Goal: Transaction & Acquisition: Purchase product/service

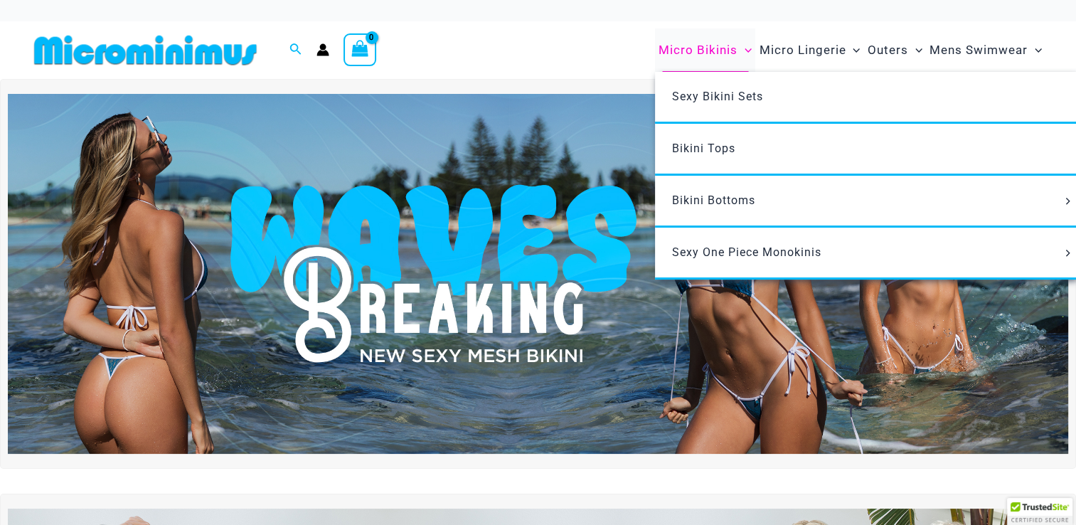
click at [693, 49] on span "Micro Bikinis" at bounding box center [697, 50] width 79 height 36
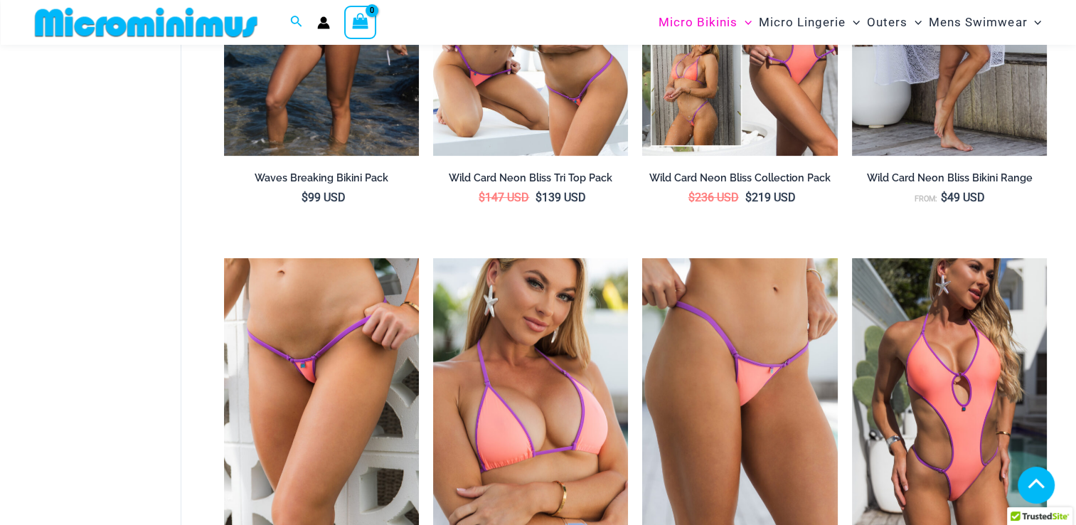
scroll to position [654, 0]
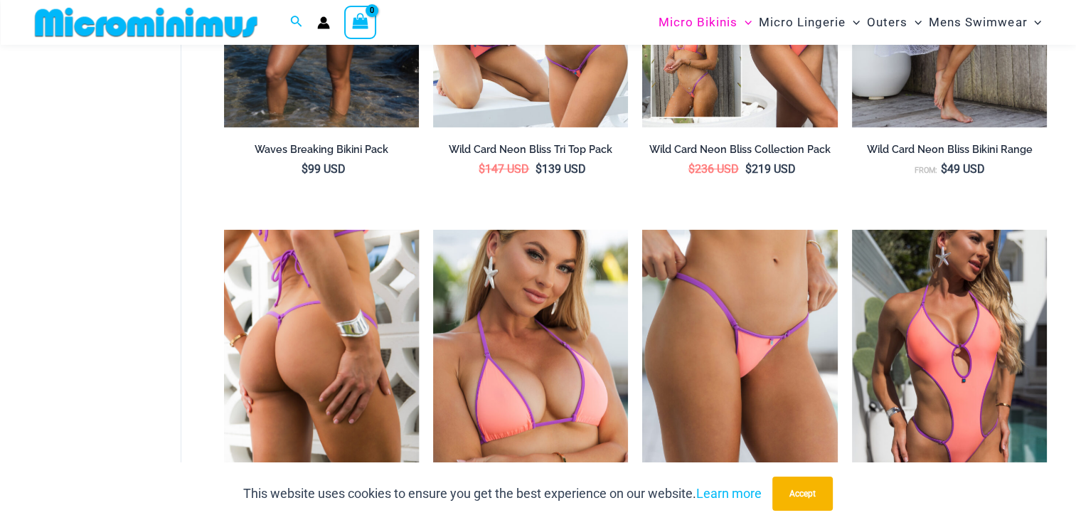
click at [353, 354] on img at bounding box center [321, 376] width 195 height 292
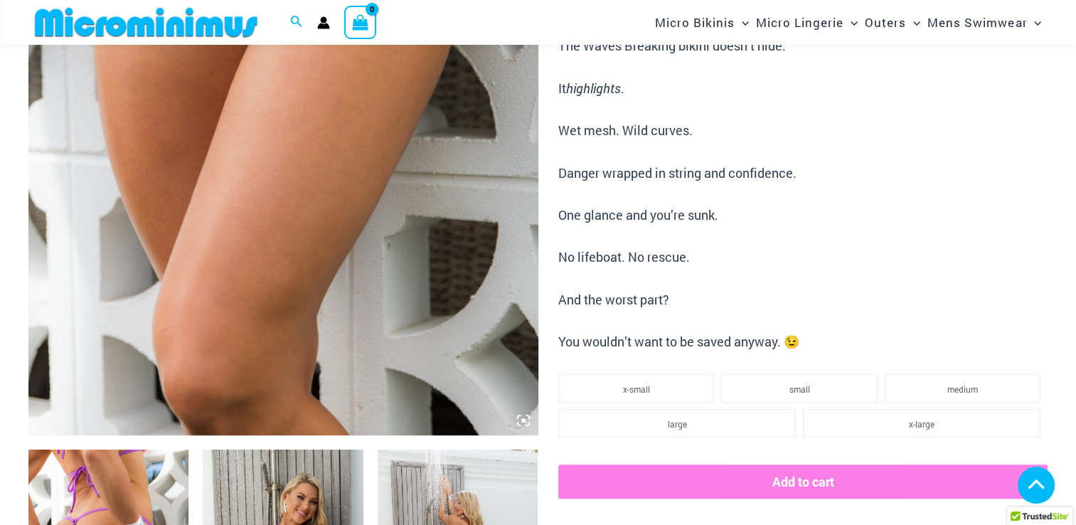
scroll to position [905, 0]
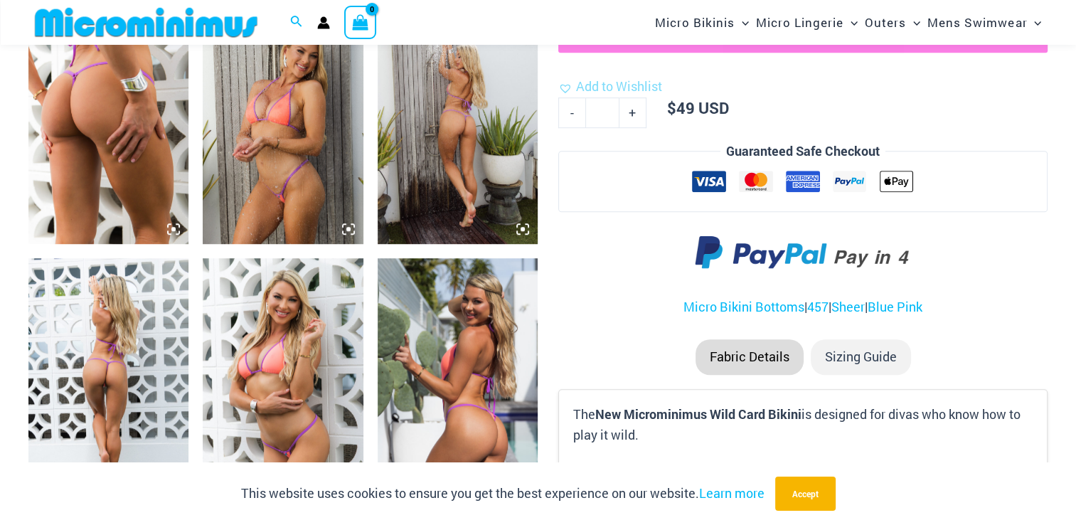
click at [469, 195] on img at bounding box center [458, 124] width 160 height 240
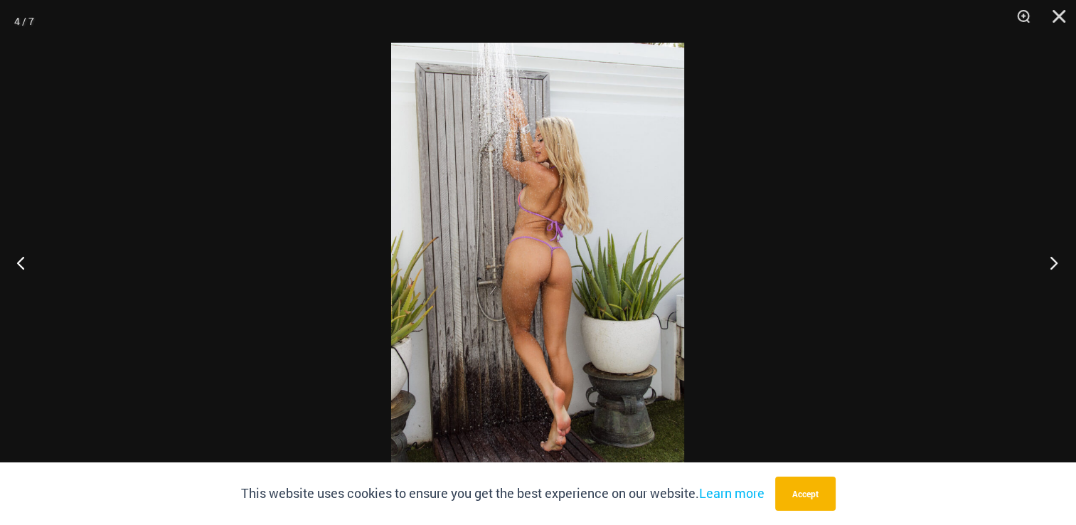
click at [1050, 267] on button "Next" at bounding box center [1049, 262] width 53 height 71
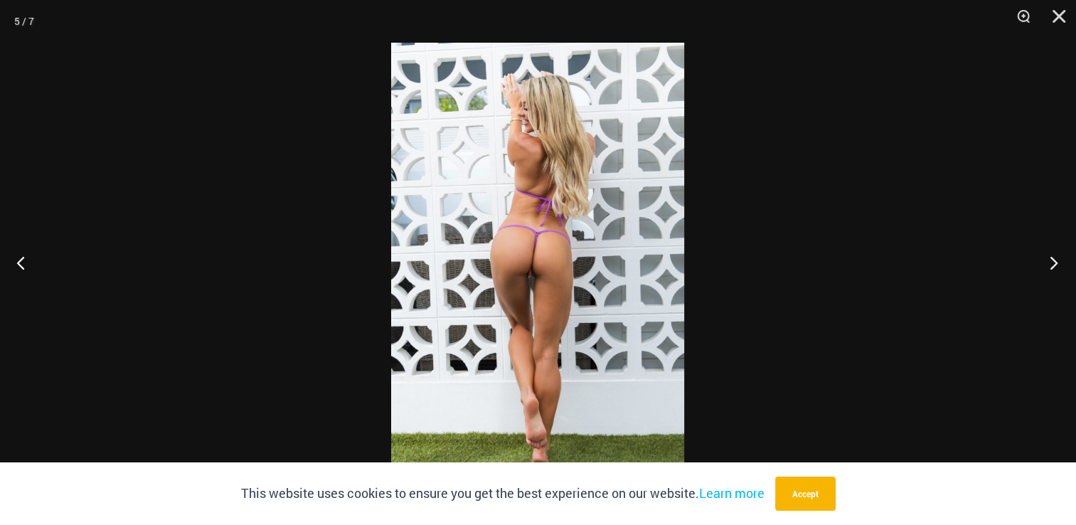
click at [1049, 269] on button "Next" at bounding box center [1049, 262] width 53 height 71
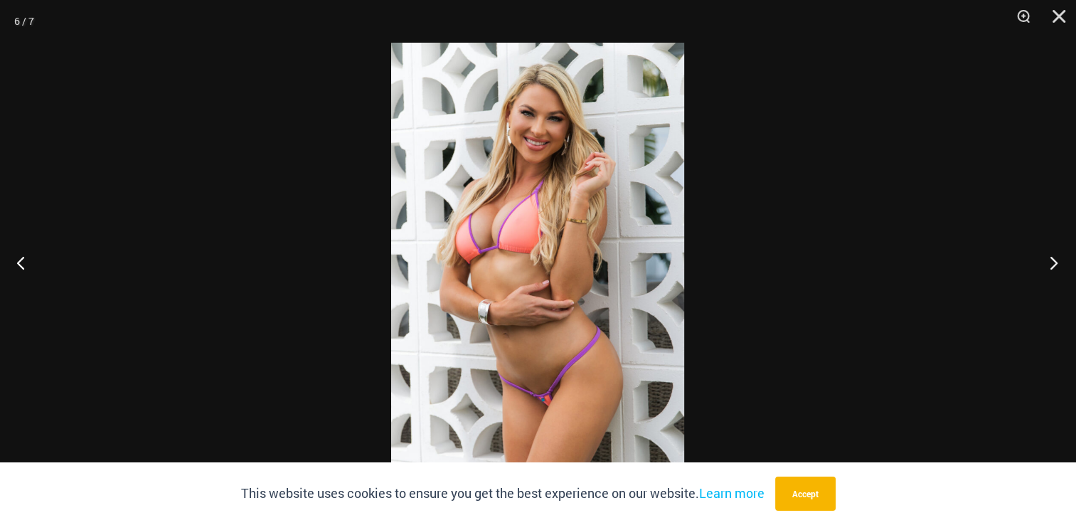
click at [1049, 270] on button "Next" at bounding box center [1049, 262] width 53 height 71
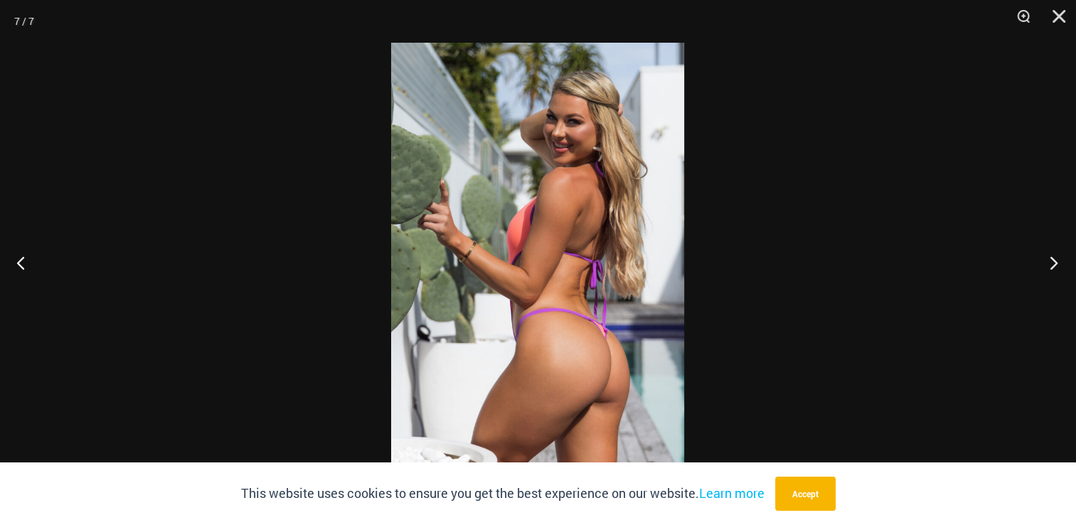
click at [1049, 270] on button "Next" at bounding box center [1049, 262] width 53 height 71
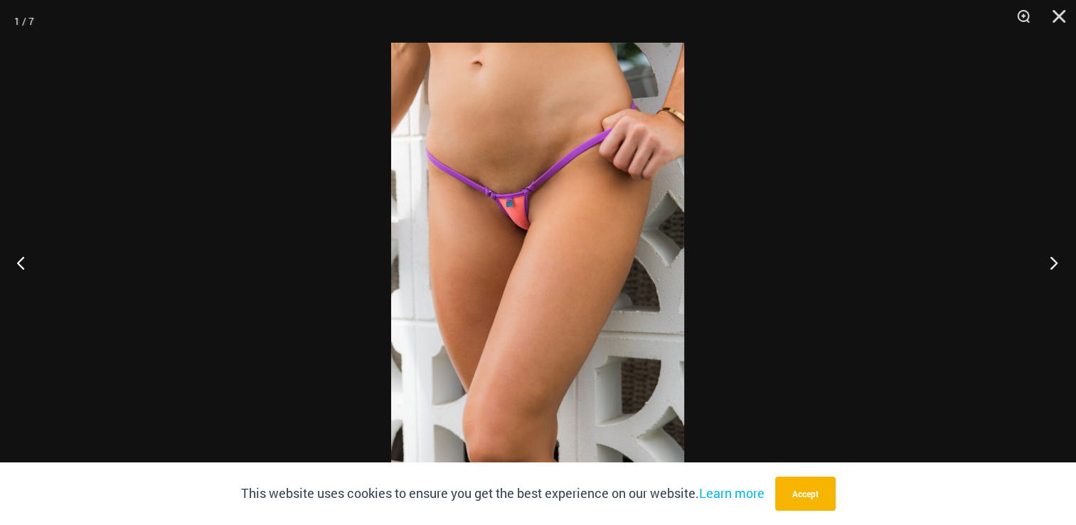
click at [1049, 270] on button "Next" at bounding box center [1049, 262] width 53 height 71
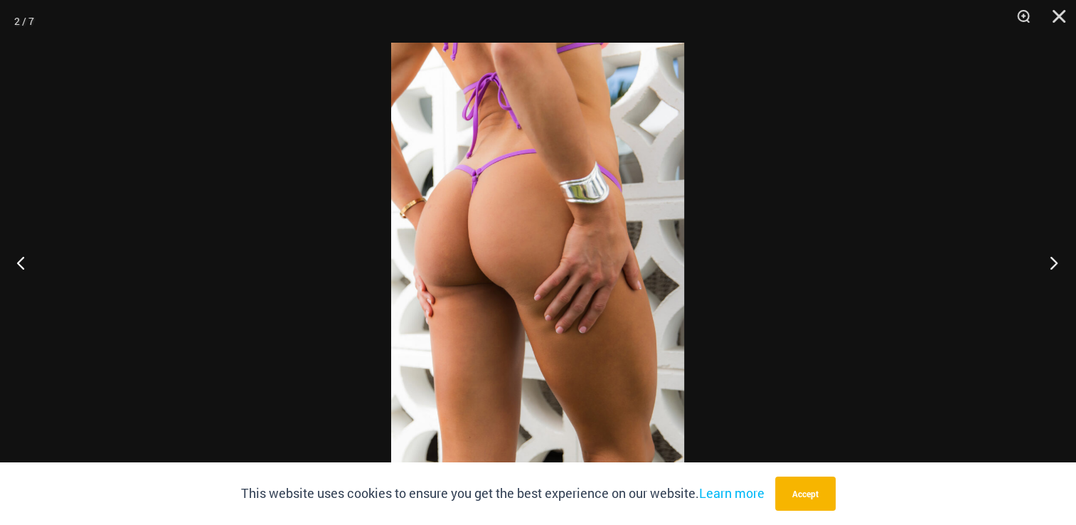
click at [1049, 270] on button "Next" at bounding box center [1049, 262] width 53 height 71
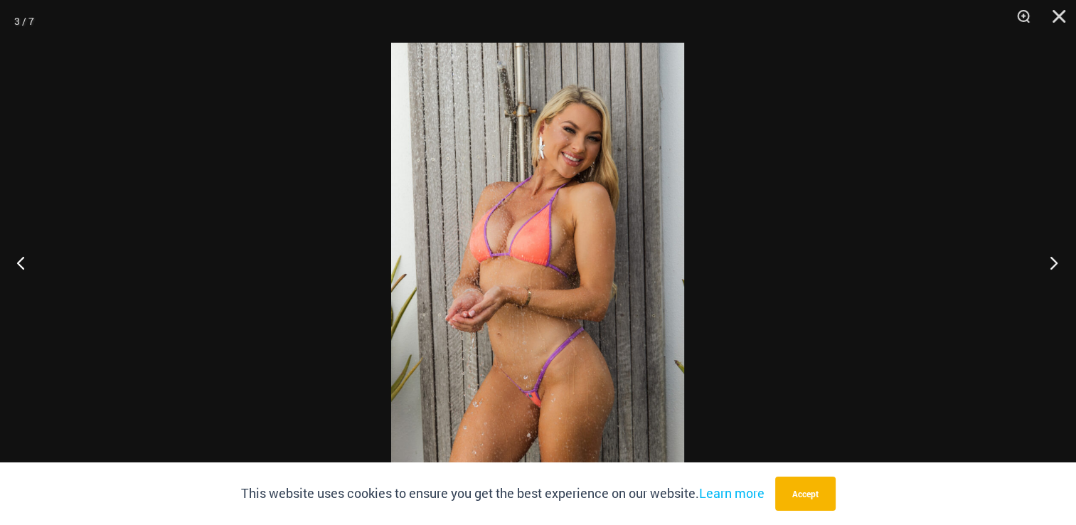
click at [1049, 270] on button "Next" at bounding box center [1049, 262] width 53 height 71
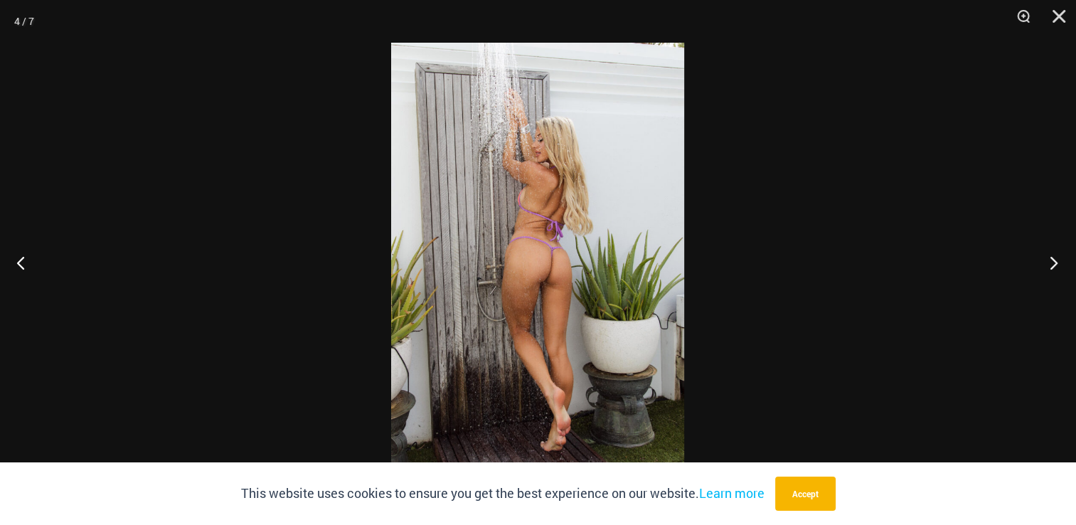
click at [1049, 270] on button "Next" at bounding box center [1049, 262] width 53 height 71
